Goal: Task Accomplishment & Management: Manage account settings

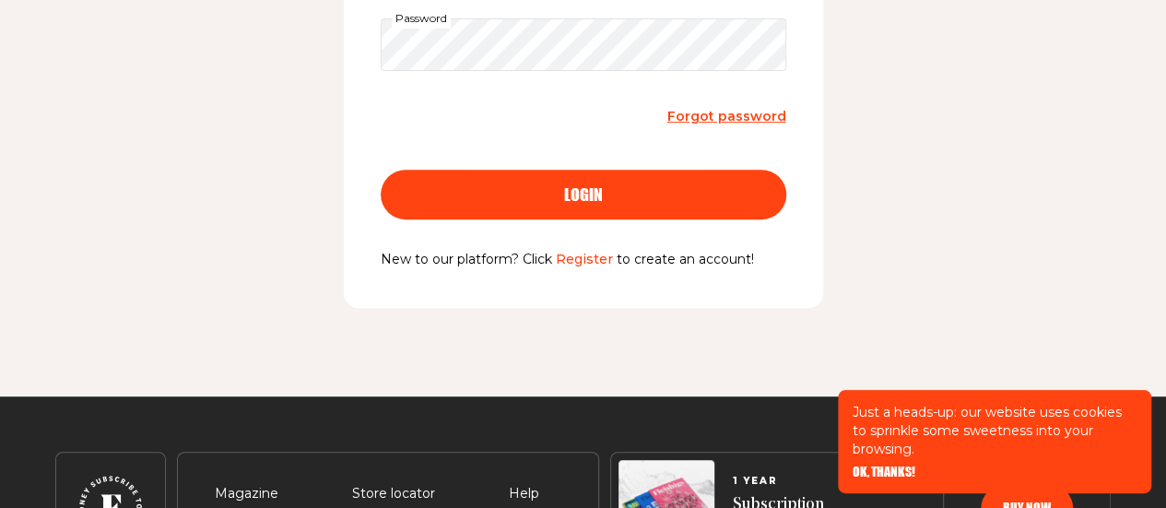
scroll to position [461, 0]
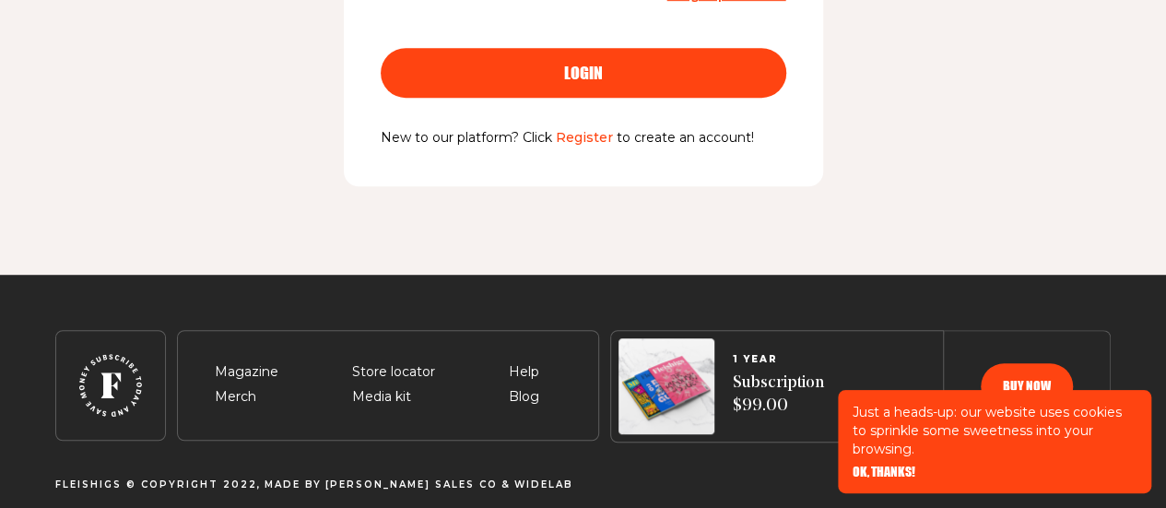
type input "suzitrembitsky@gmail.com"
click at [605, 70] on div "login" at bounding box center [584, 73] width 332 height 17
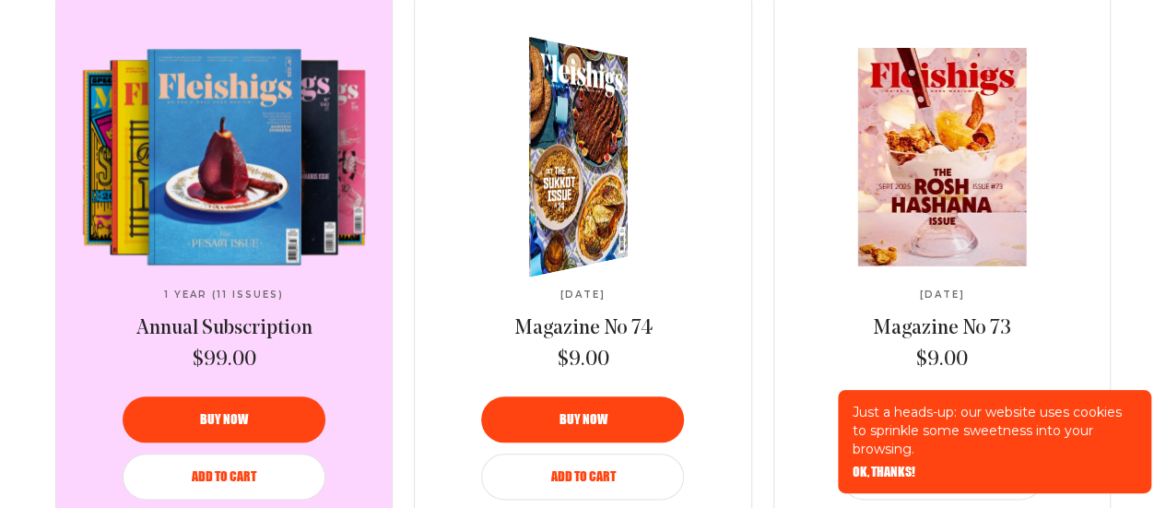
scroll to position [840, 0]
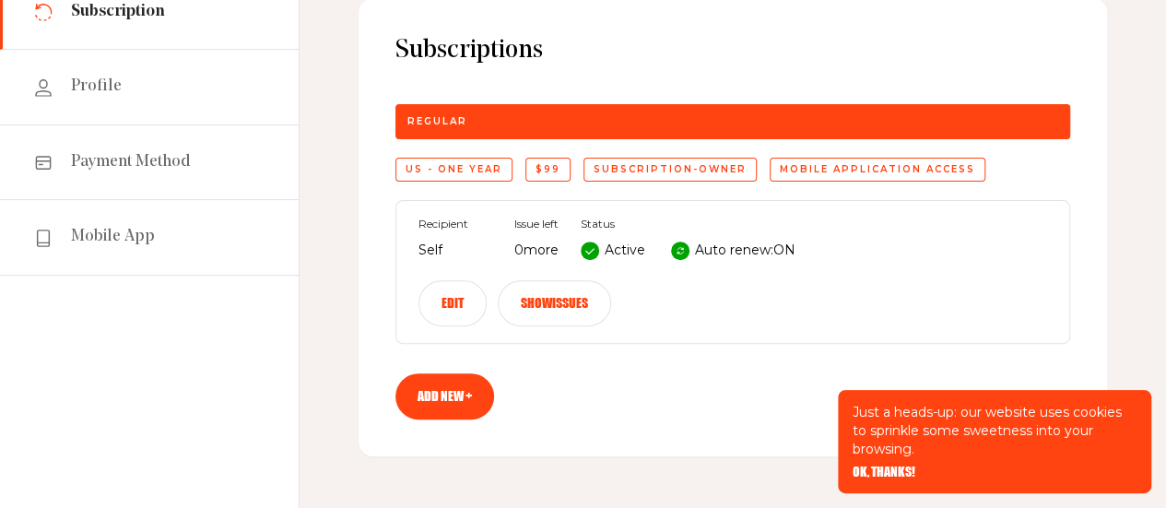
scroll to position [157, 0]
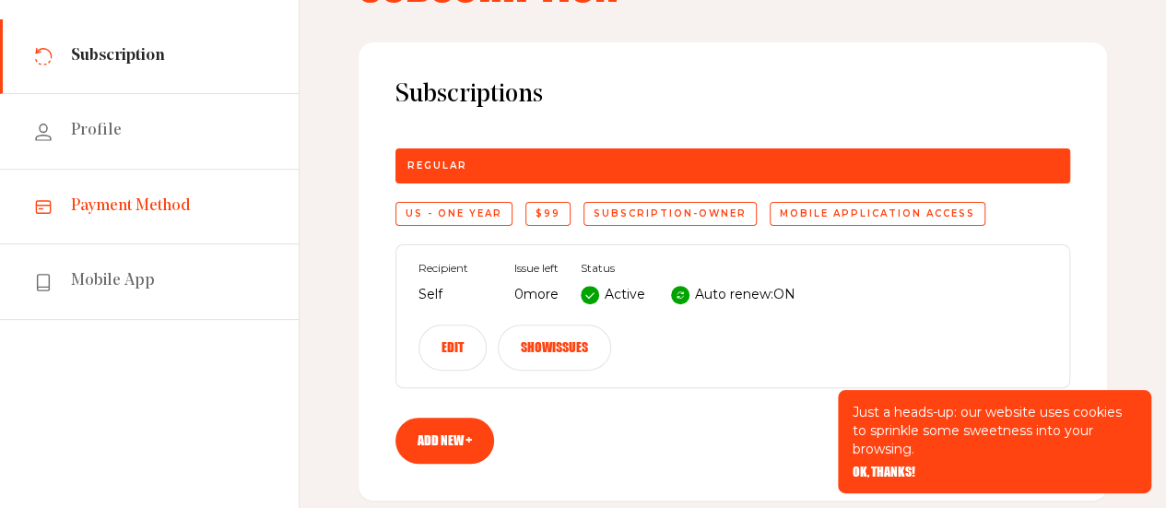
click at [130, 218] on link "Payment Method" at bounding box center [149, 207] width 299 height 75
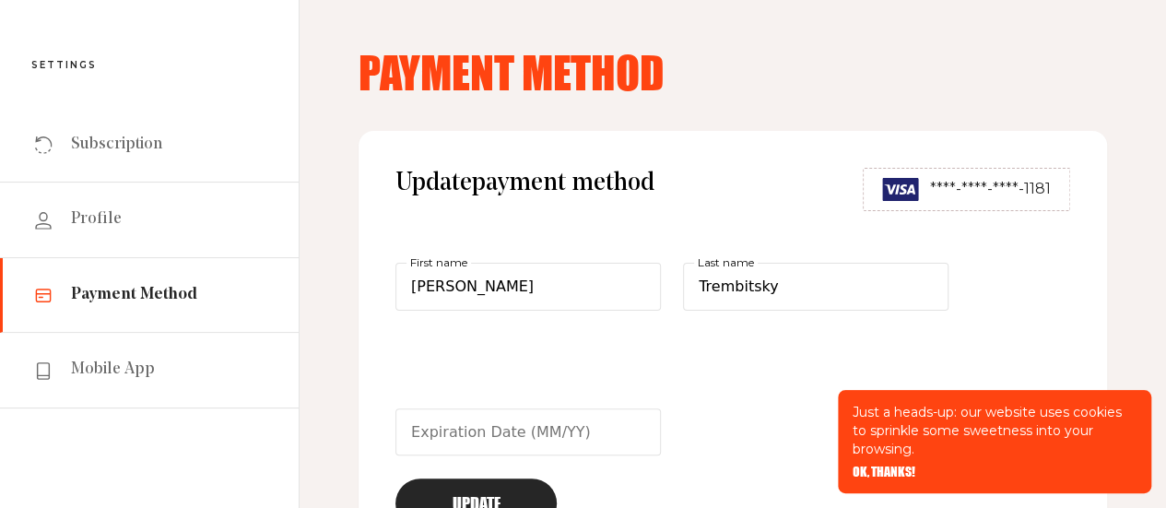
scroll to position [65, 0]
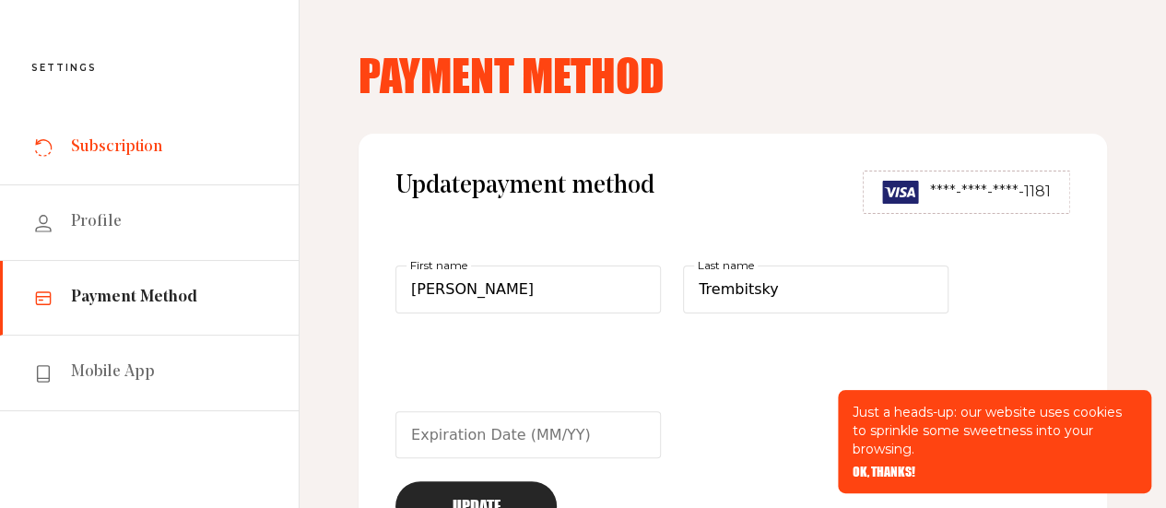
click at [112, 150] on span "Subscription" at bounding box center [116, 147] width 91 height 22
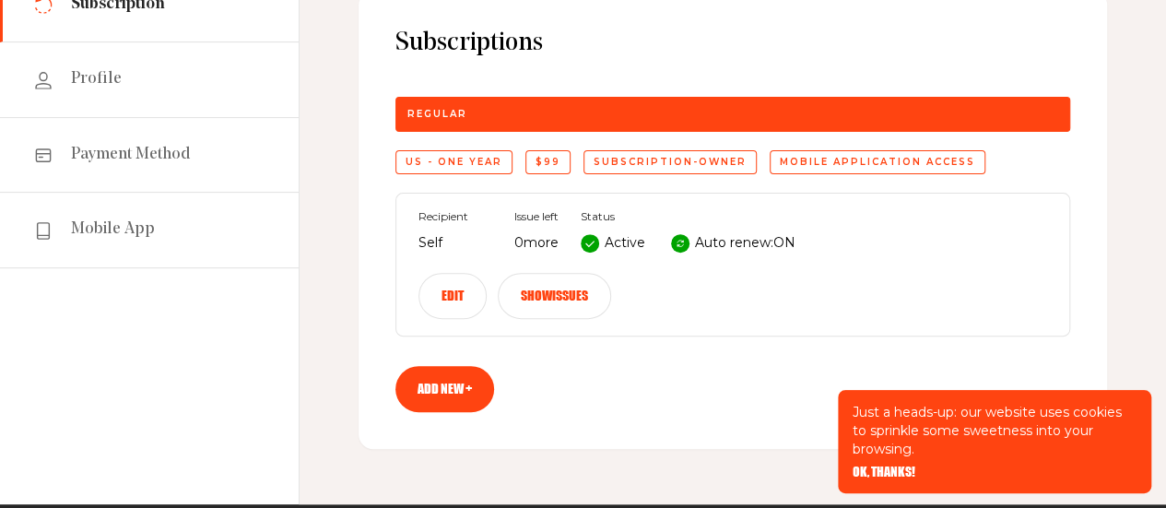
scroll to position [209, 0]
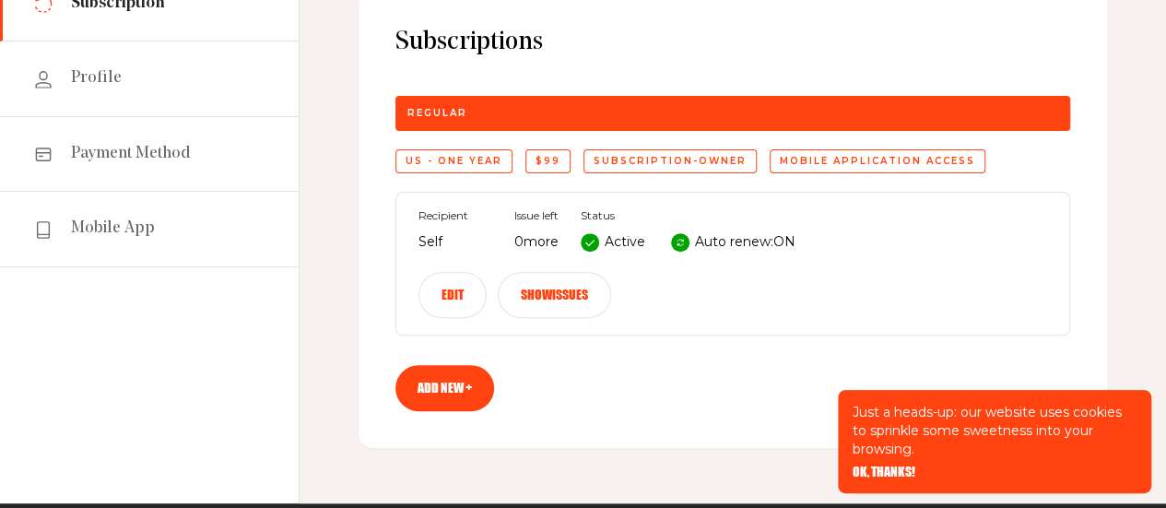
click at [438, 311] on button "Edit" at bounding box center [453, 295] width 68 height 46
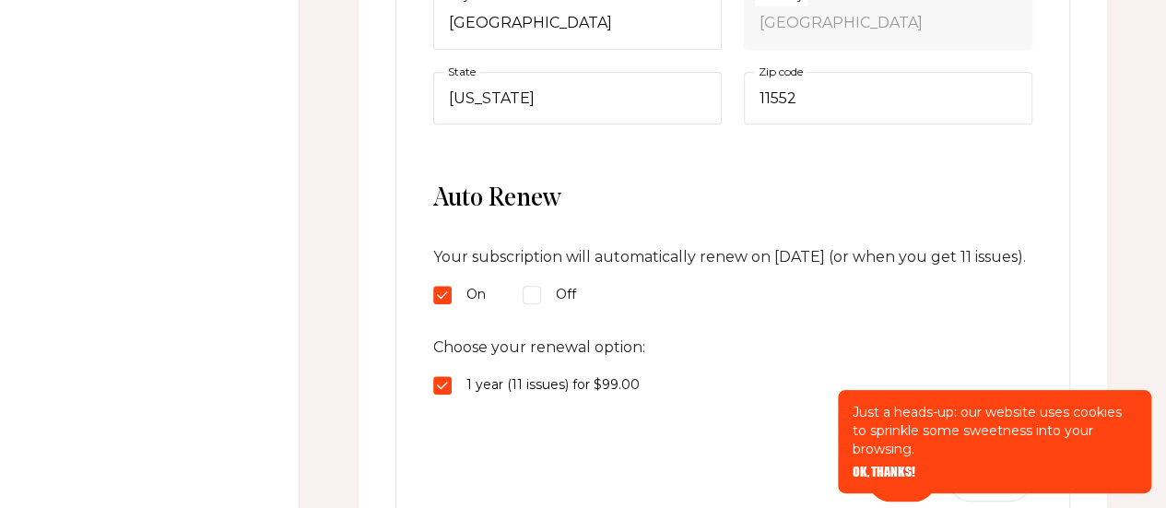
scroll to position [806, 0]
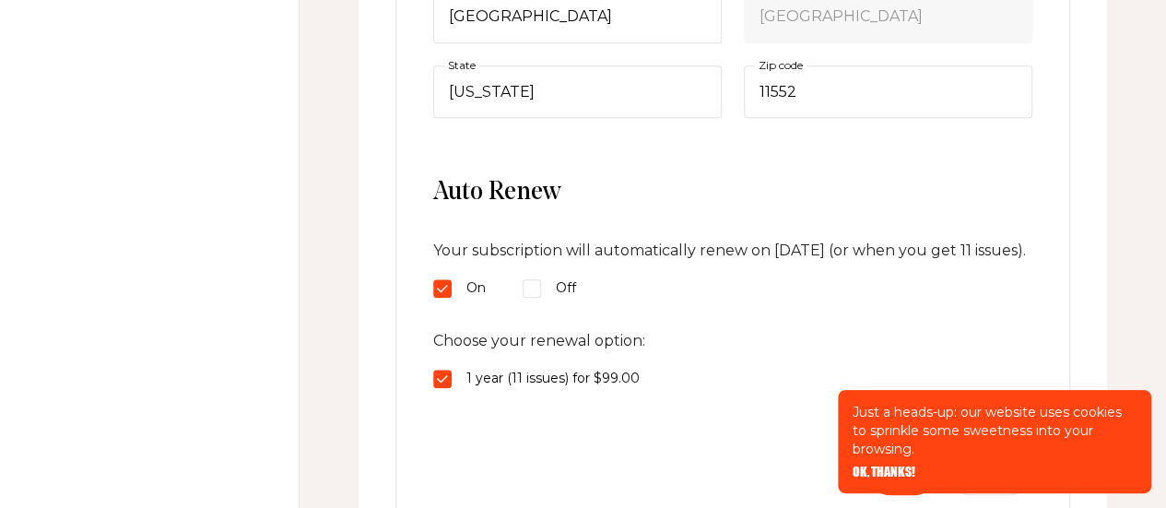
click at [438, 298] on input "On" at bounding box center [442, 288] width 18 height 18
click at [531, 298] on input "Off" at bounding box center [532, 288] width 18 height 18
radio input "true"
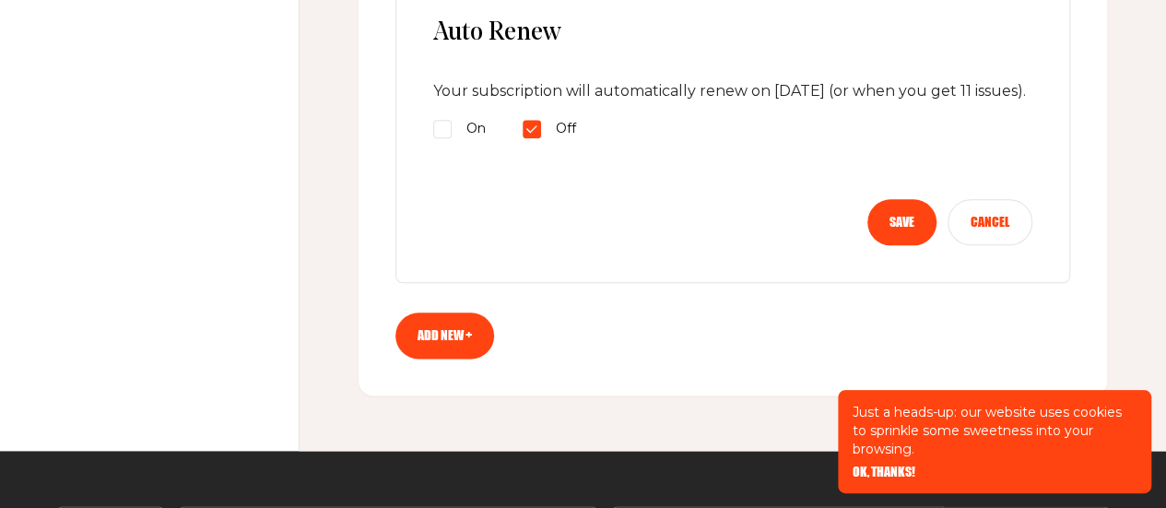
scroll to position [966, 0]
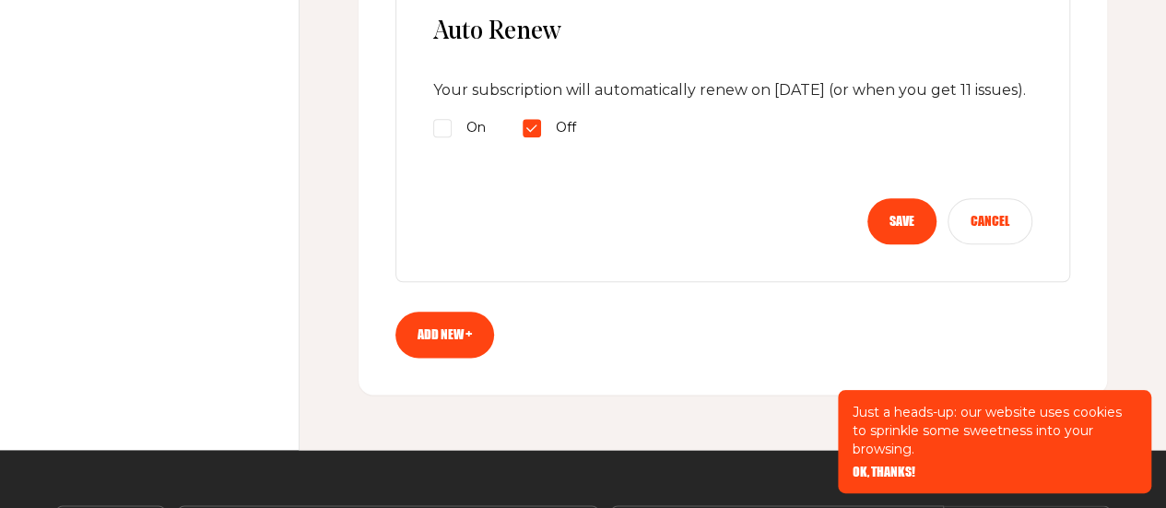
click at [886, 244] on button "Save" at bounding box center [902, 221] width 69 height 46
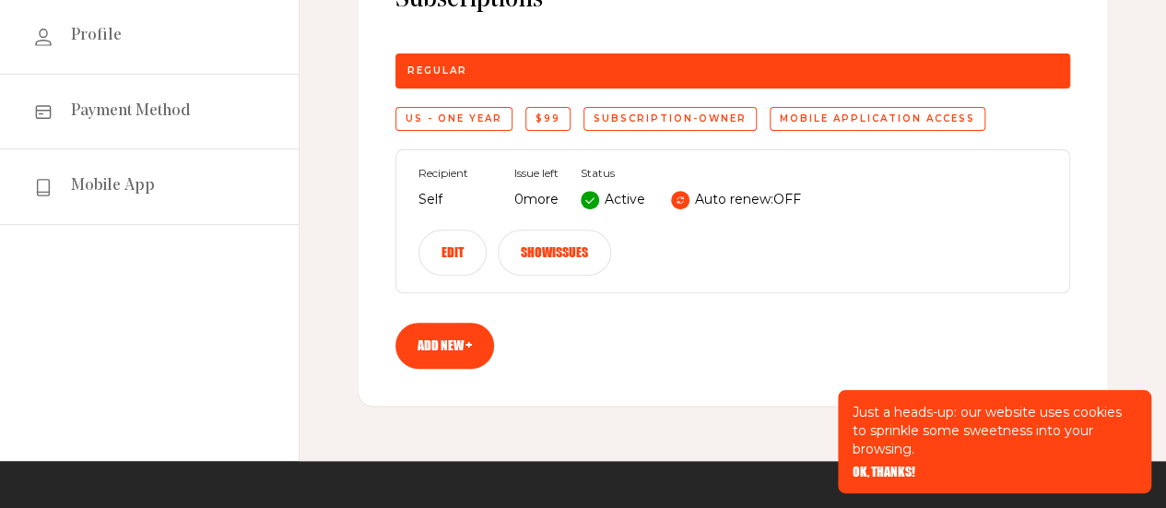
scroll to position [250, 0]
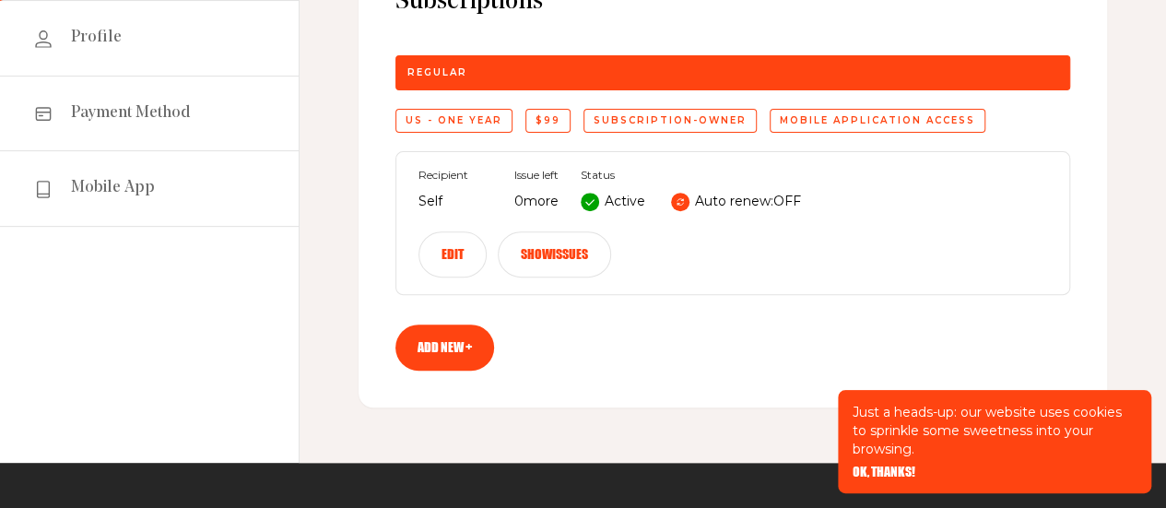
click at [448, 263] on button "Edit" at bounding box center [453, 254] width 68 height 46
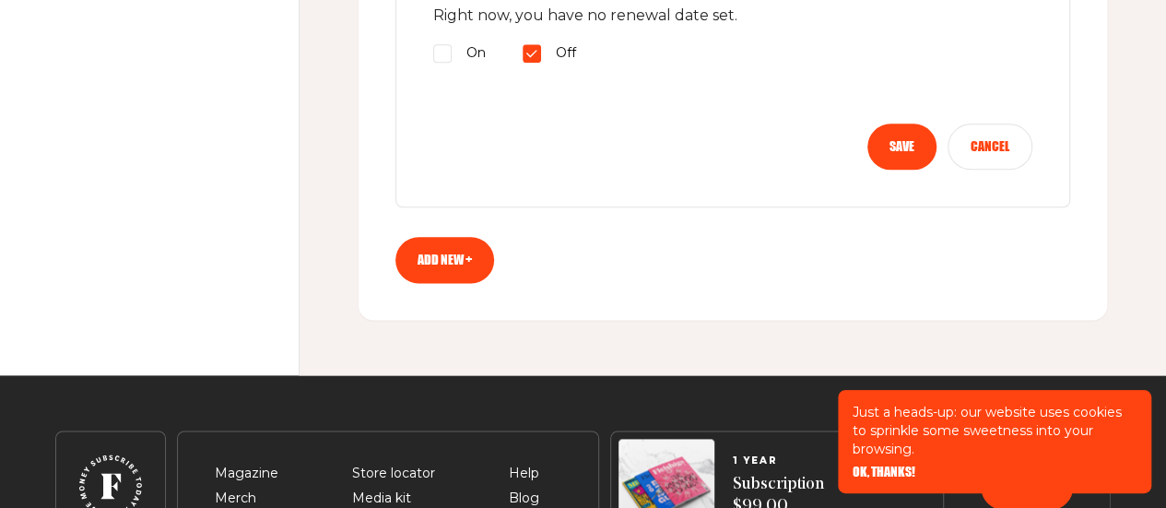
scroll to position [1042, 0]
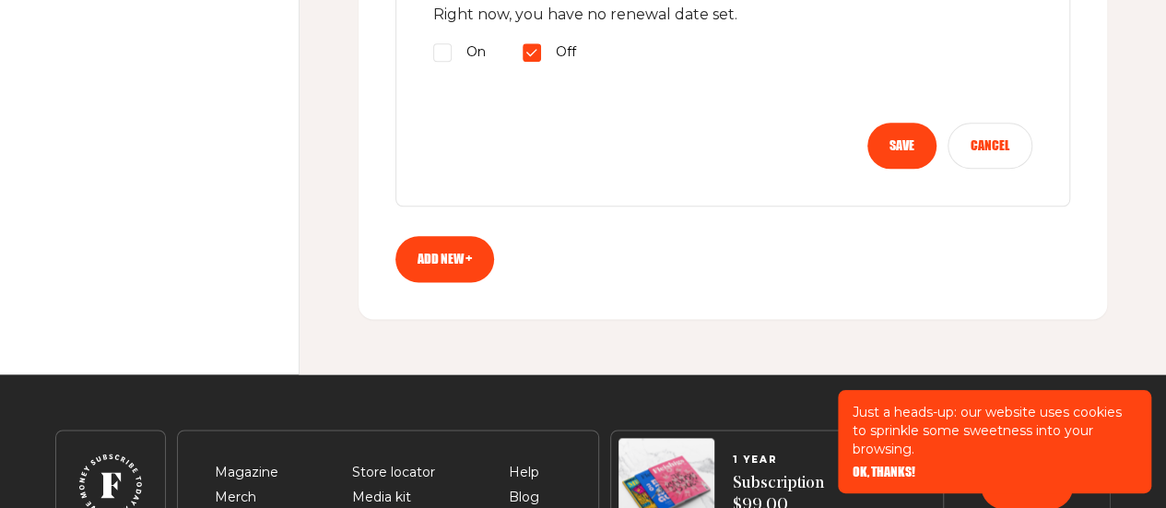
click at [889, 153] on button "Save" at bounding box center [902, 146] width 69 height 46
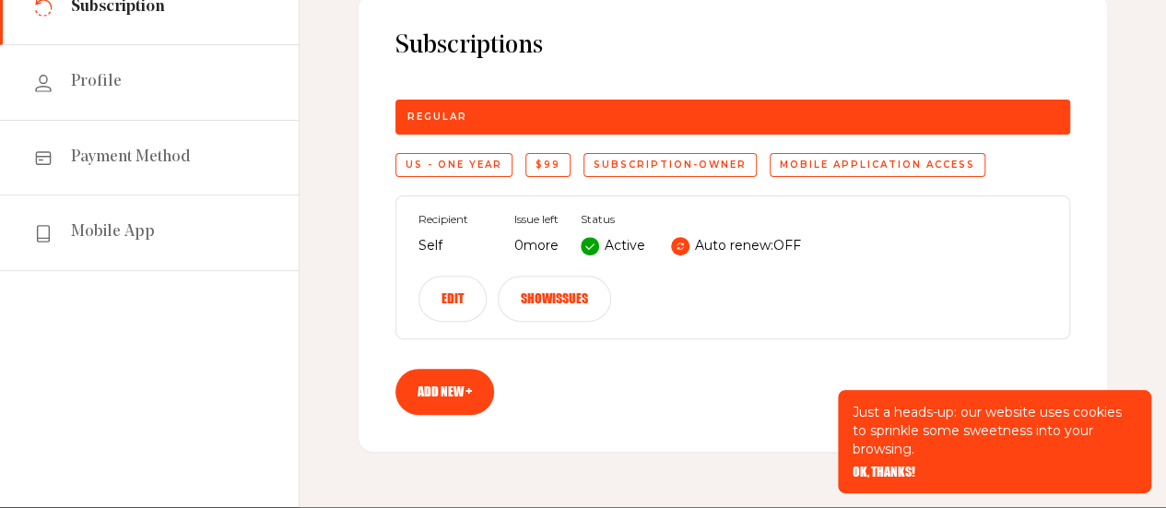
scroll to position [204, 0]
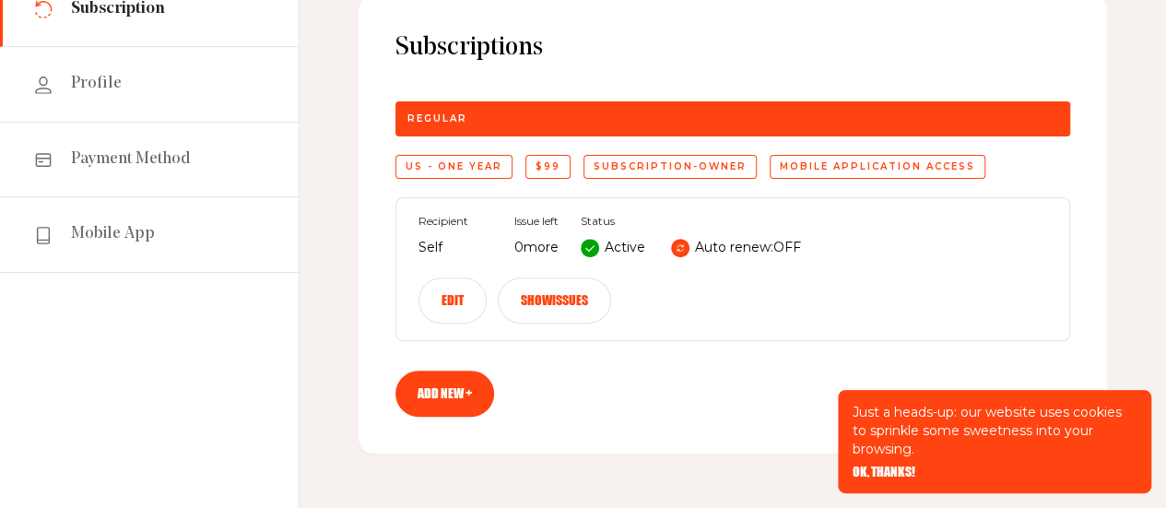
click at [442, 308] on button "Edit" at bounding box center [453, 301] width 68 height 46
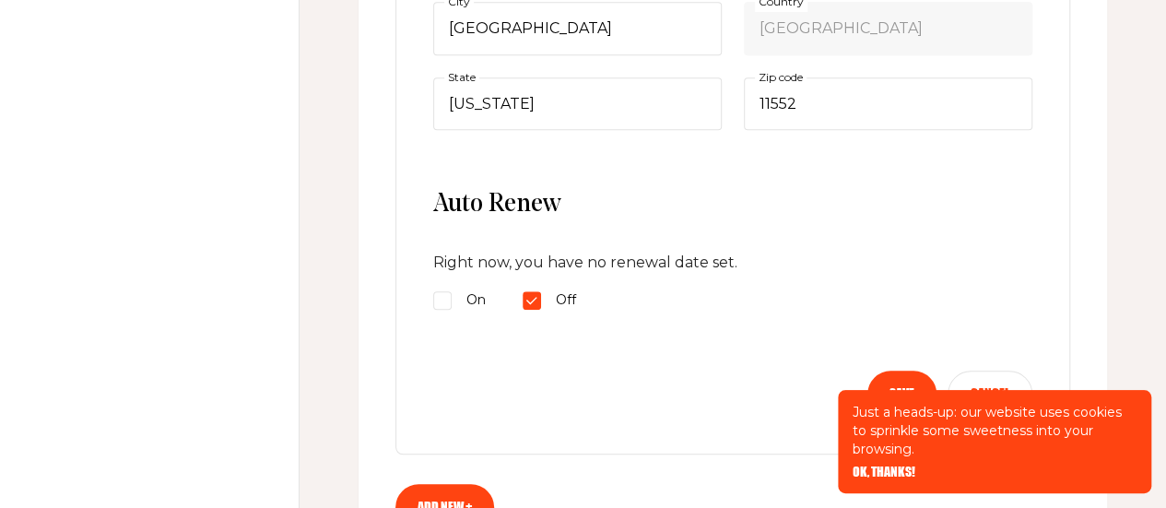
scroll to position [880, 0]
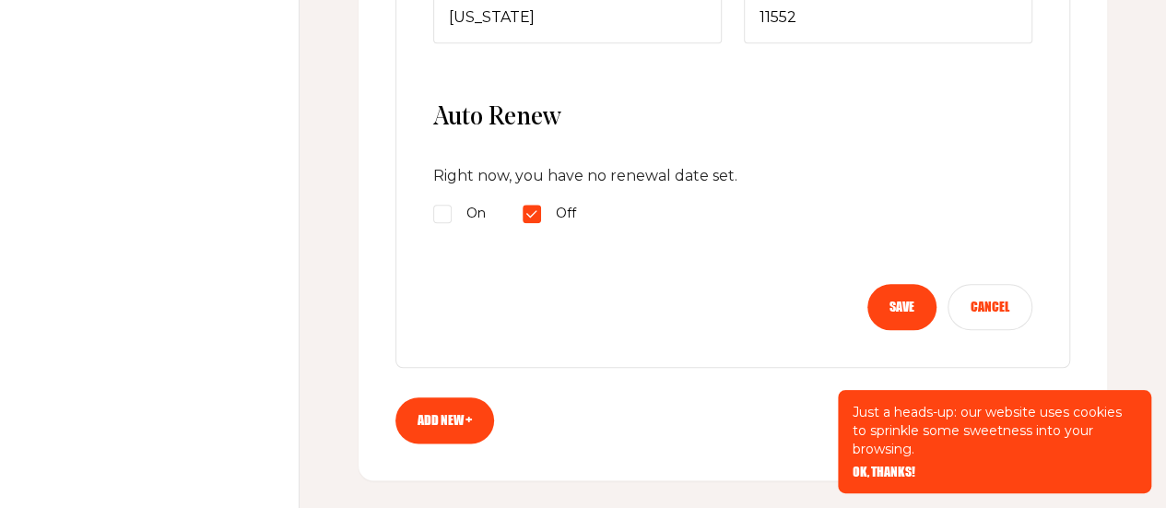
click at [901, 305] on button "Save" at bounding box center [902, 307] width 69 height 46
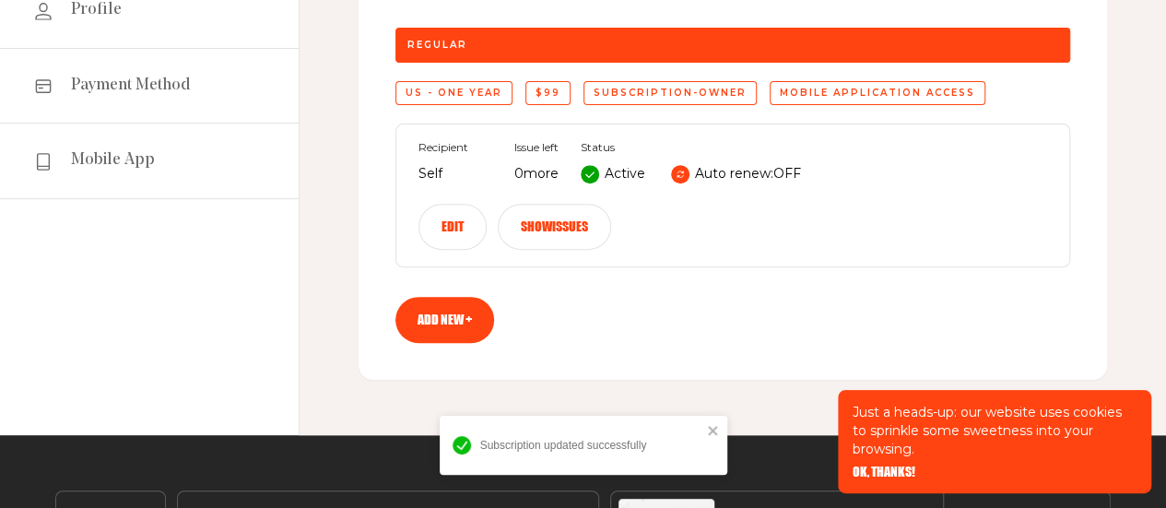
scroll to position [295, 0]
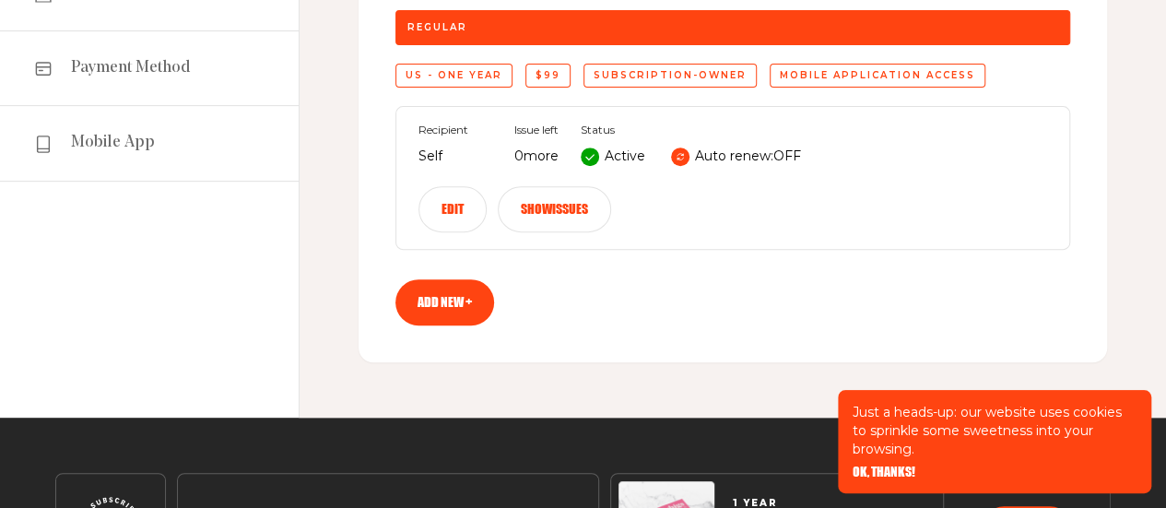
click at [448, 224] on button "Edit" at bounding box center [453, 209] width 68 height 46
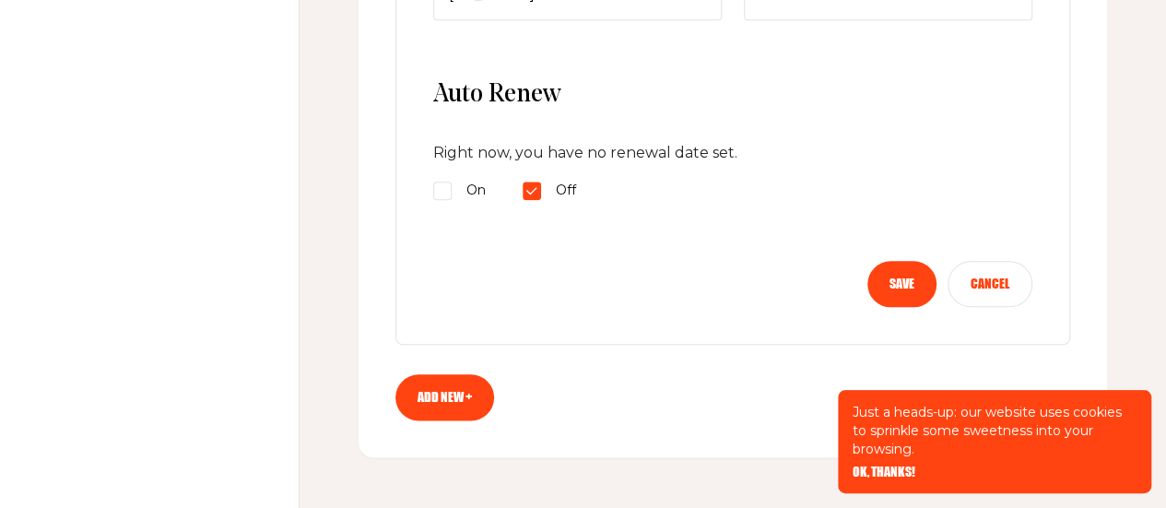
scroll to position [930, 0]
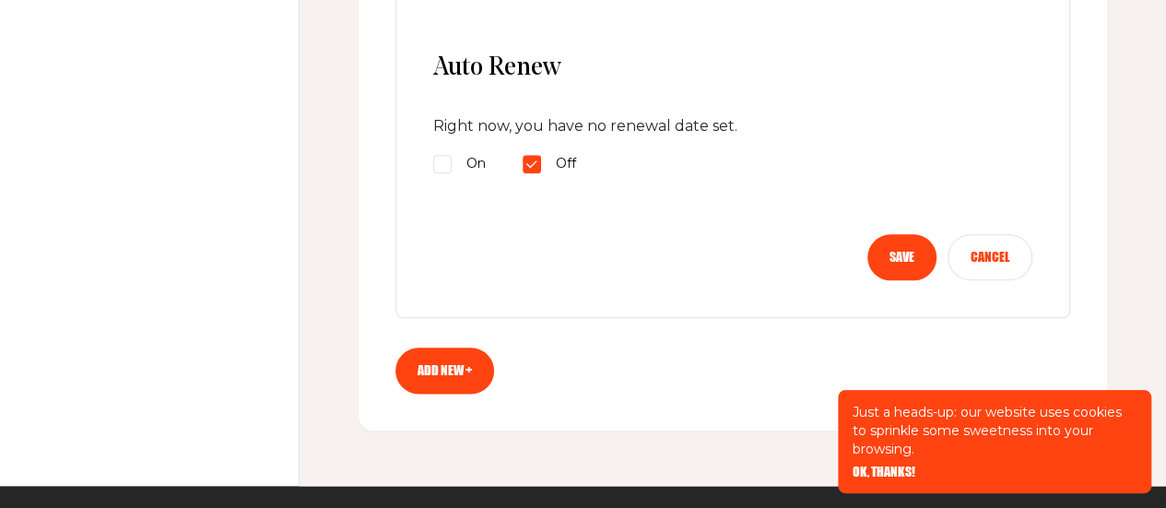
click at [893, 250] on button "Save" at bounding box center [902, 257] width 69 height 46
